Goal: Information Seeking & Learning: Learn about a topic

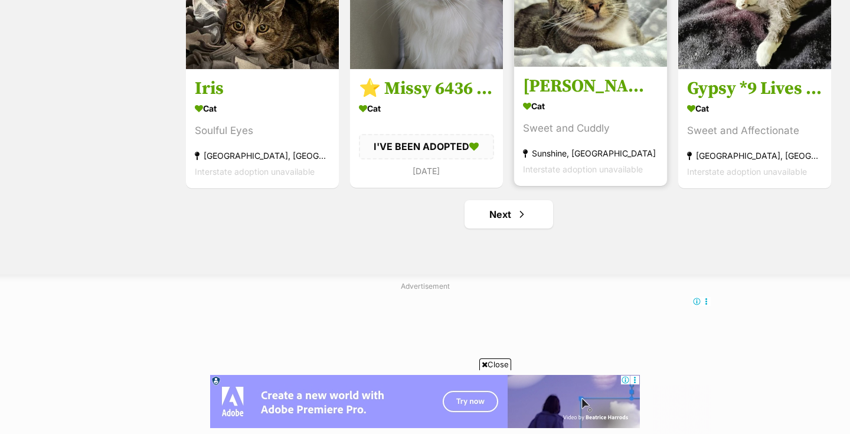
scroll to position [1462, 0]
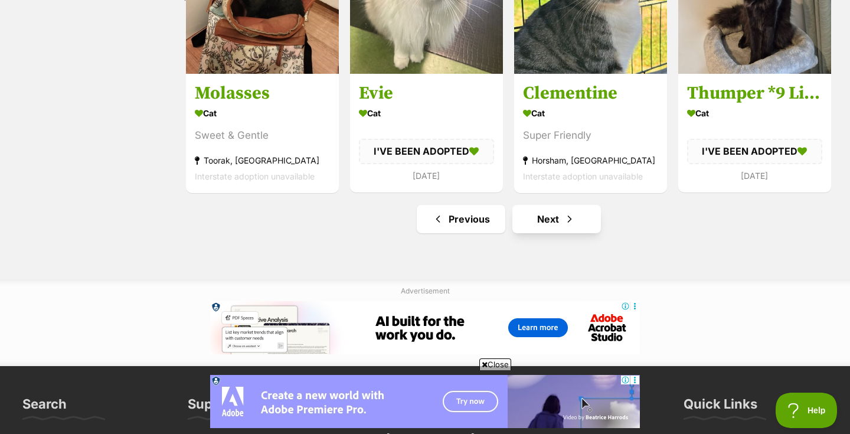
scroll to position [1456, 0]
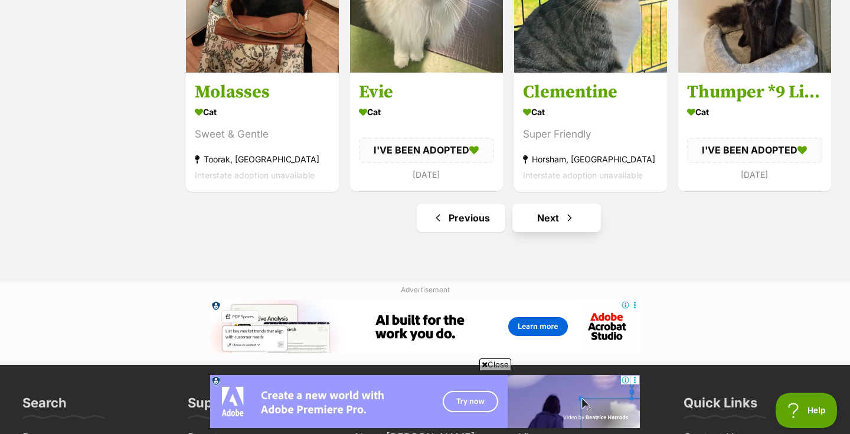
click at [552, 223] on link "Next" at bounding box center [556, 218] width 89 height 28
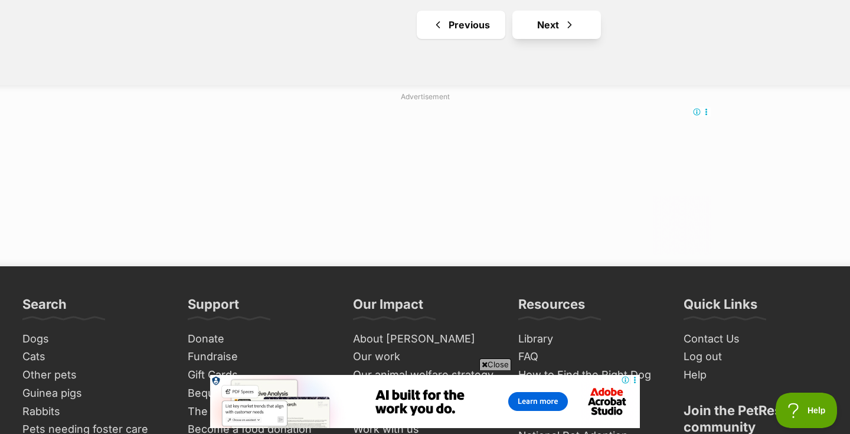
scroll to position [1648, 0]
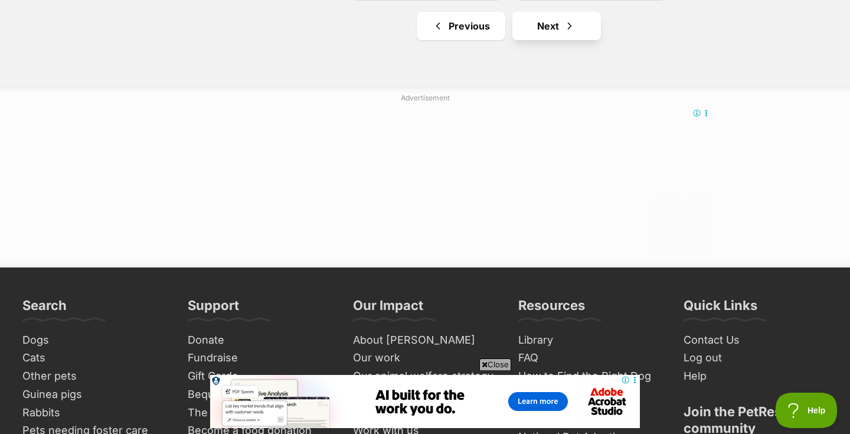
click at [555, 32] on link "Next" at bounding box center [556, 26] width 89 height 28
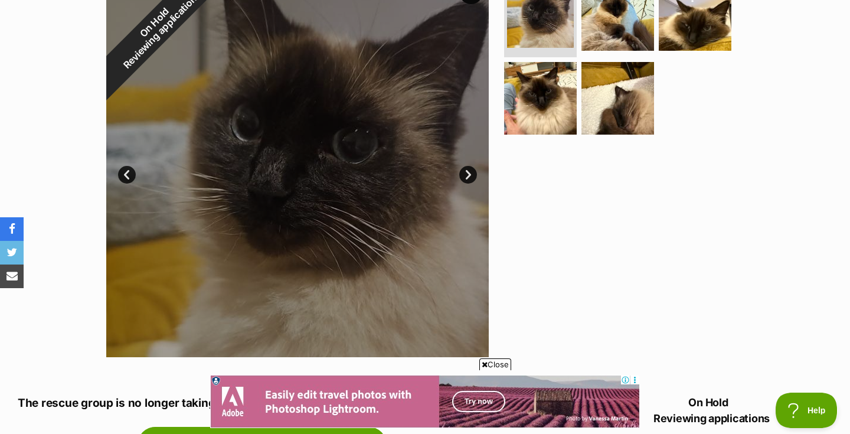
scroll to position [257, 0]
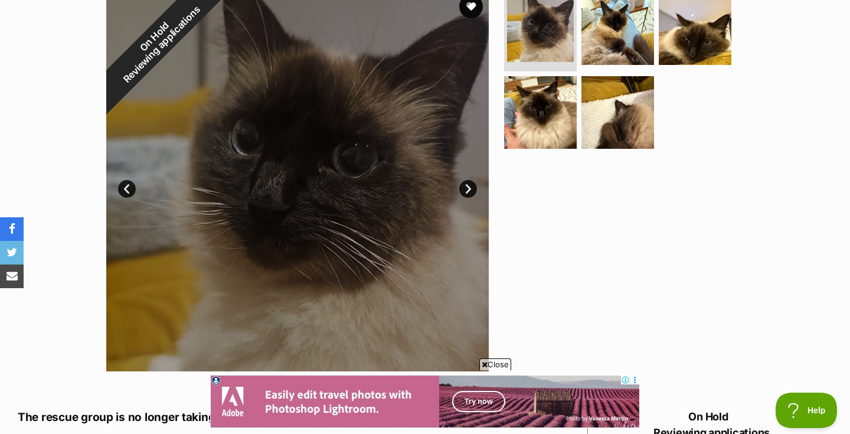
click at [467, 188] on link "Next" at bounding box center [468, 189] width 18 height 18
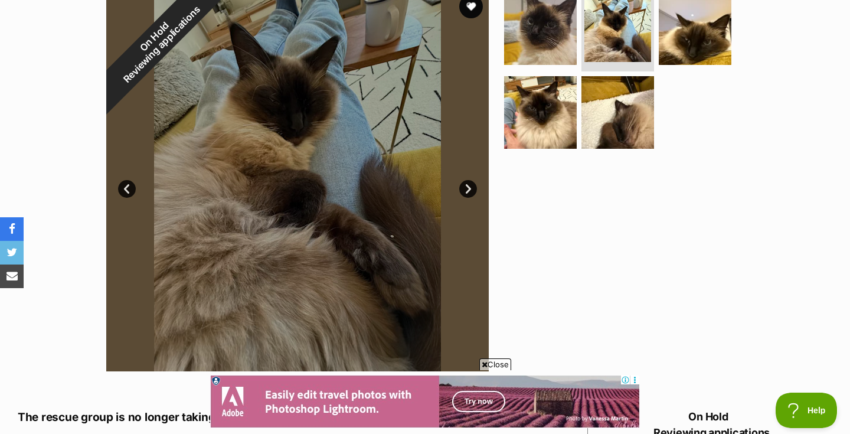
click at [467, 188] on link "Next" at bounding box center [468, 189] width 18 height 18
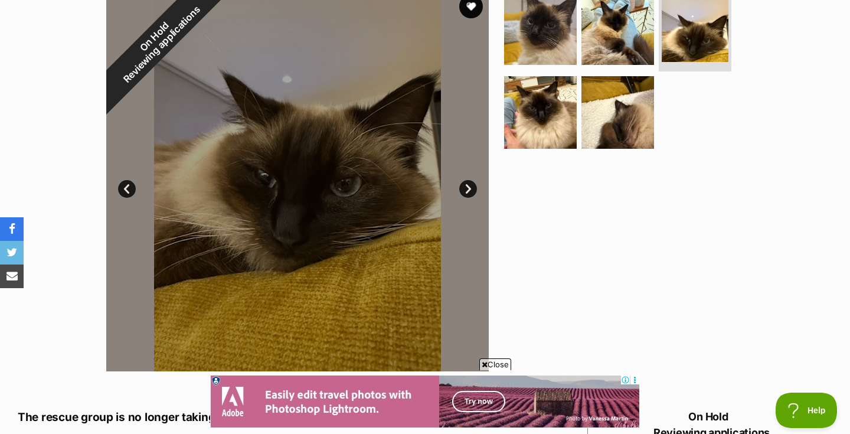
click at [467, 188] on link "Next" at bounding box center [468, 189] width 18 height 18
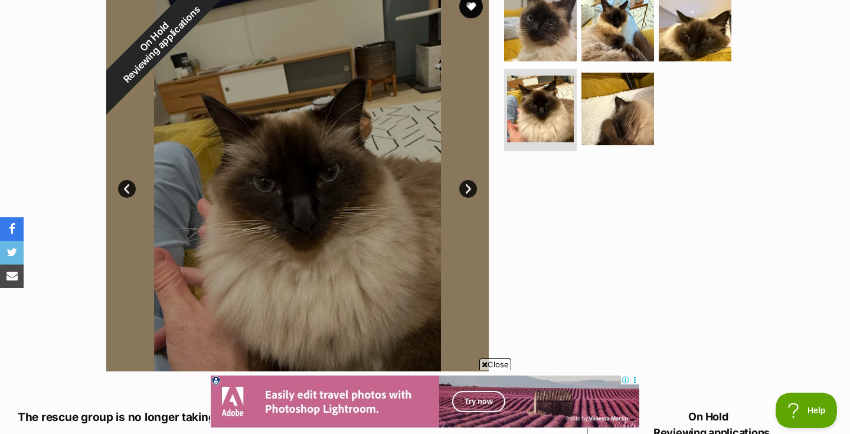
click at [467, 188] on link "Next" at bounding box center [468, 189] width 18 height 18
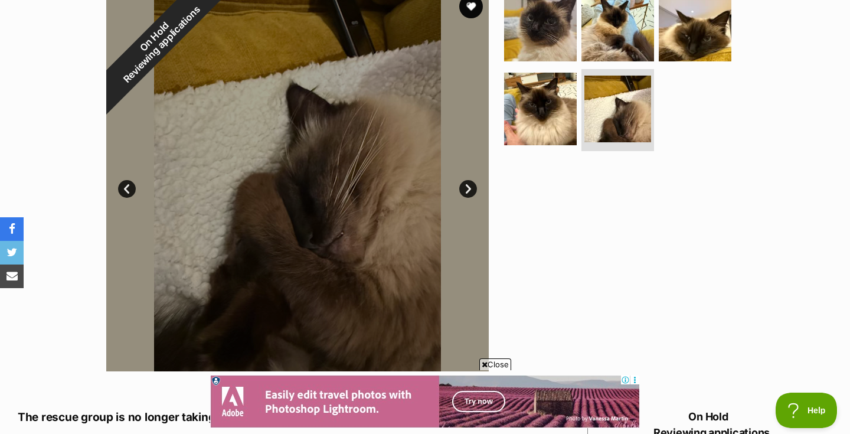
click at [467, 188] on link "Next" at bounding box center [468, 189] width 18 height 18
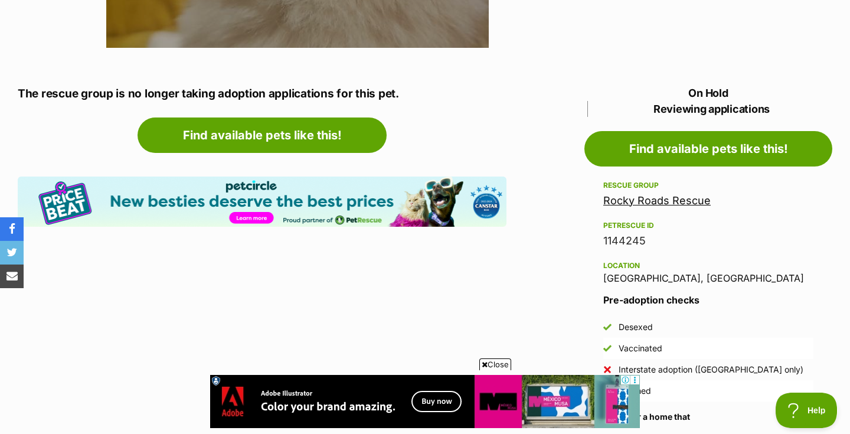
scroll to position [0, 0]
